Goal: Information Seeking & Learning: Learn about a topic

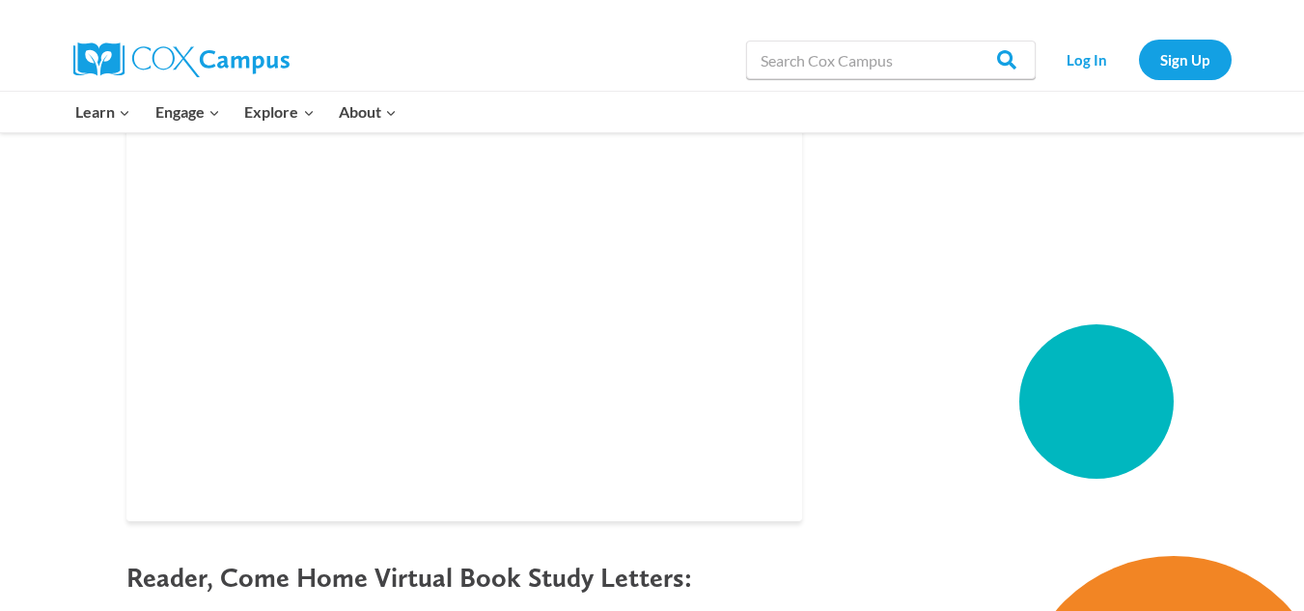
scroll to position [3090, 0]
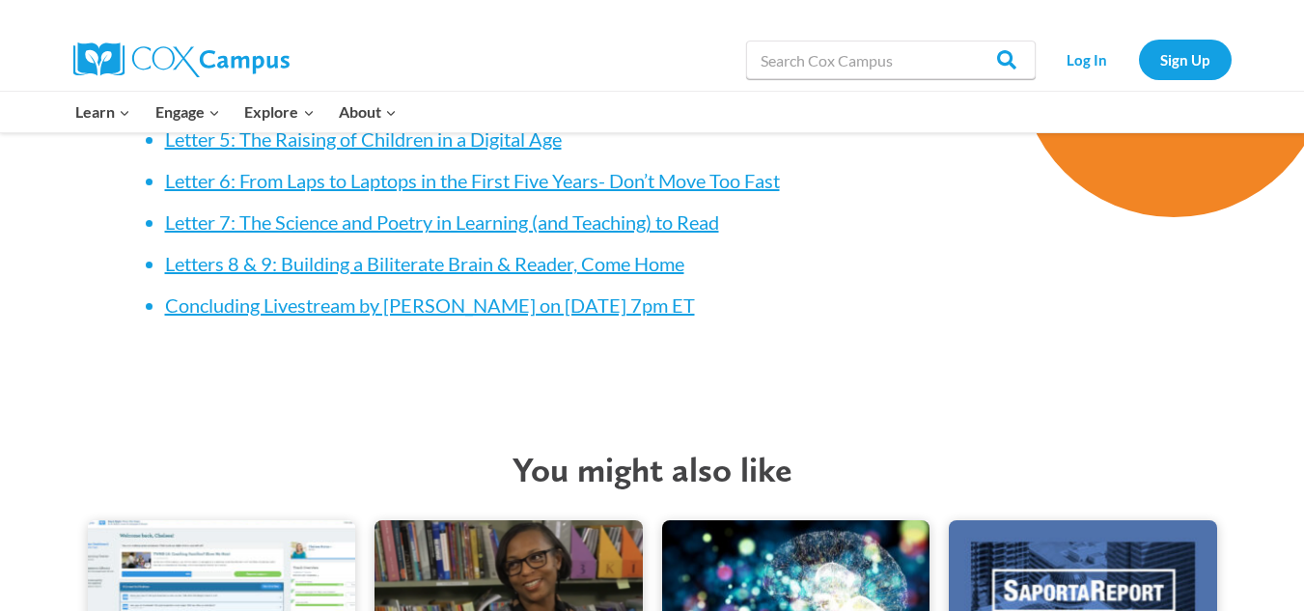
scroll to position [2510, 0]
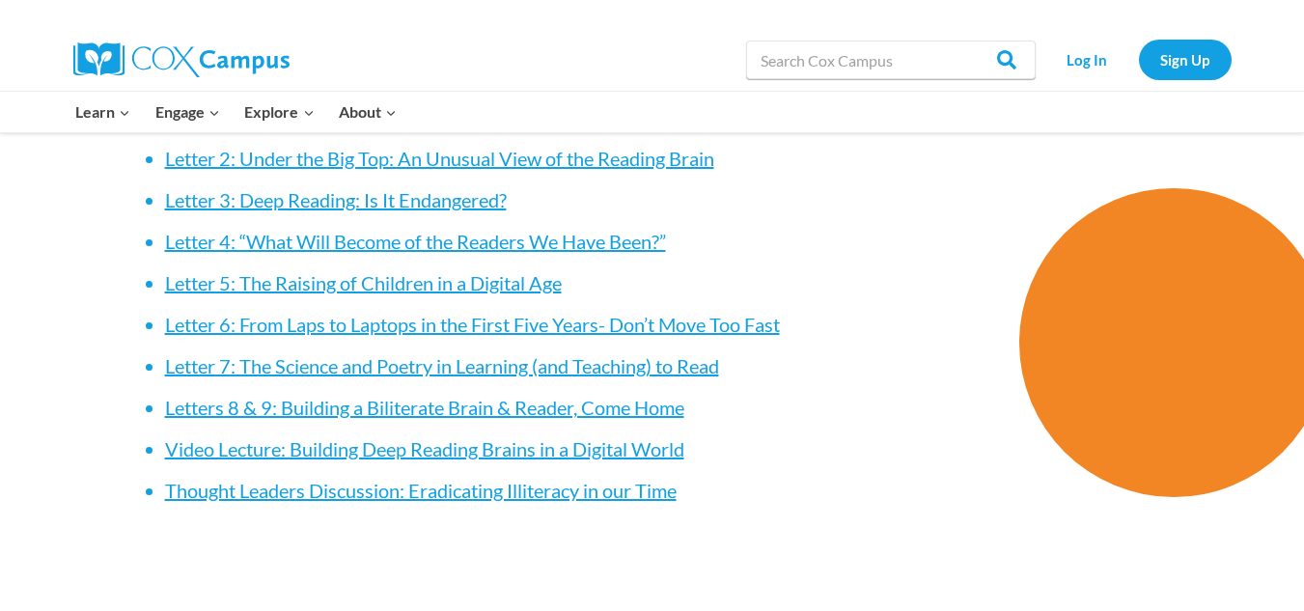
scroll to position [2607, 0]
